Goal: Transaction & Acquisition: Purchase product/service

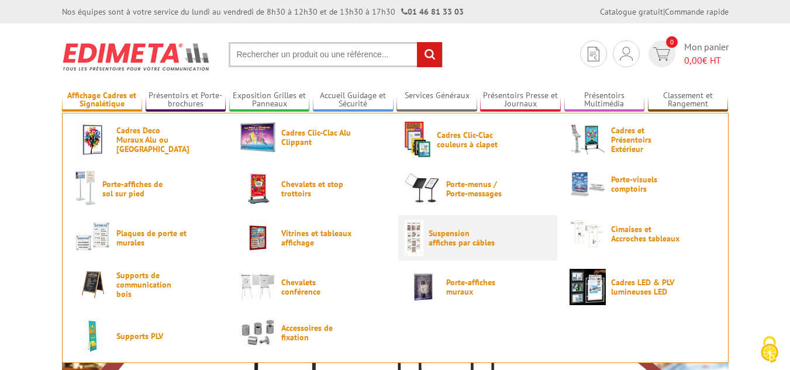
click at [461, 240] on span "Suspension affiches par câbles" at bounding box center [464, 238] width 70 height 19
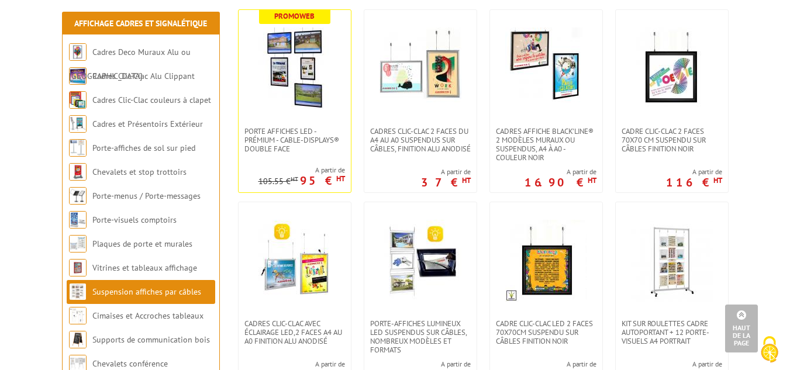
scroll to position [234, 0]
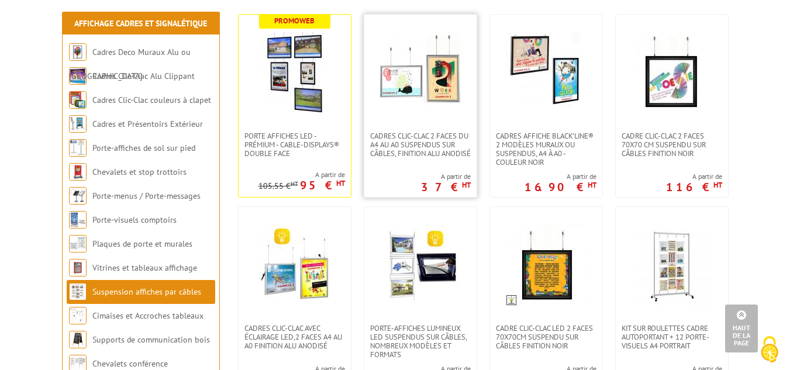
click at [422, 78] on img at bounding box center [421, 73] width 82 height 82
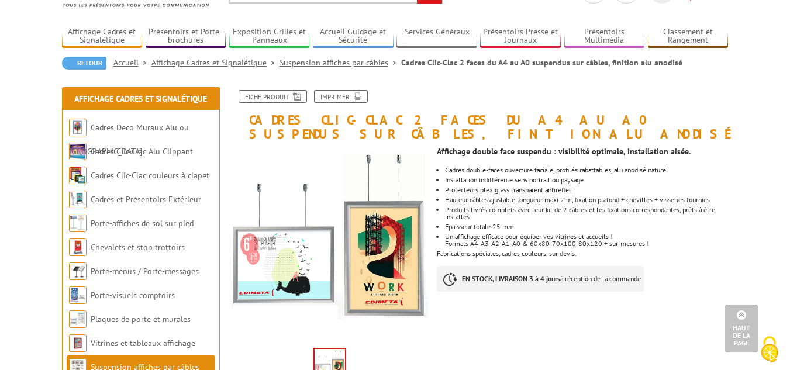
scroll to position [59, 0]
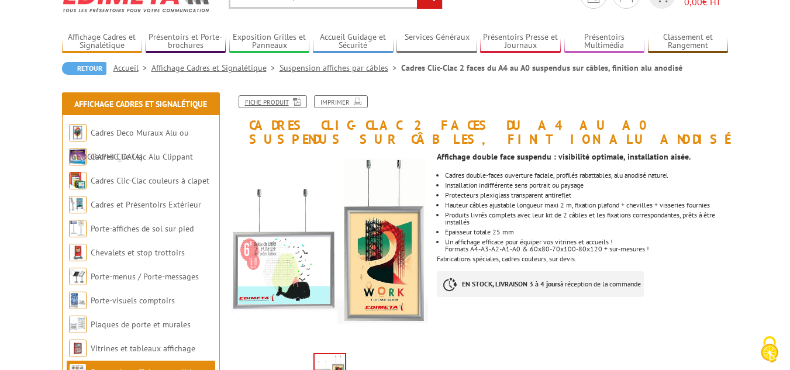
click at [271, 99] on link "Fiche produit" at bounding box center [273, 101] width 68 height 13
